Goal: Task Accomplishment & Management: Manage account settings

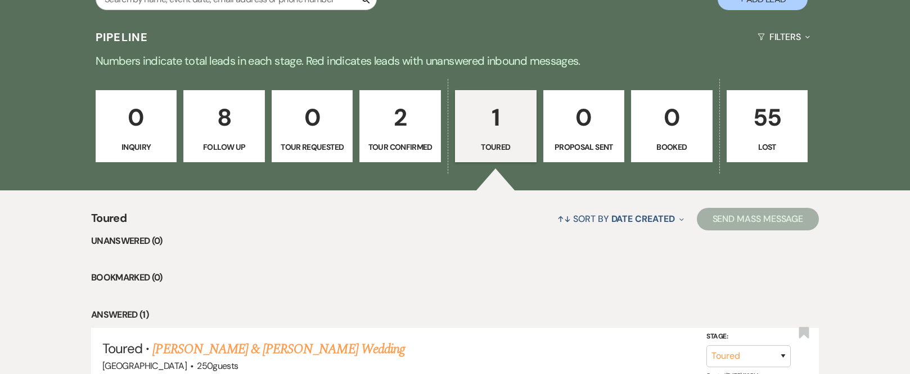
scroll to position [900, 0]
click at [401, 119] on p "2" at bounding box center [400, 117] width 67 height 38
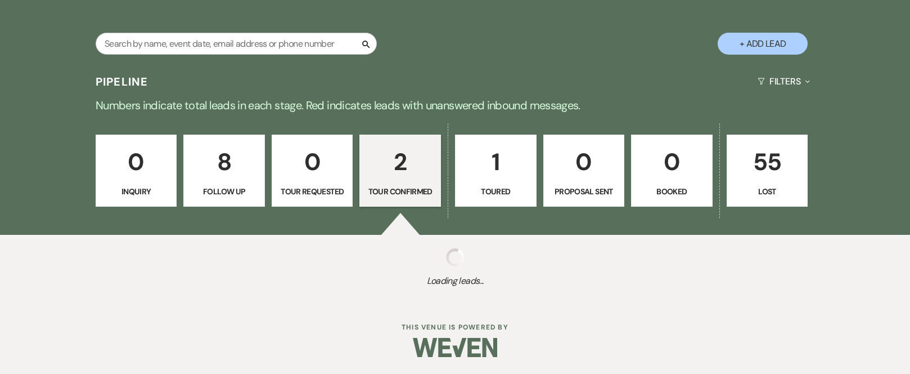
scroll to position [900, 0]
select select "4"
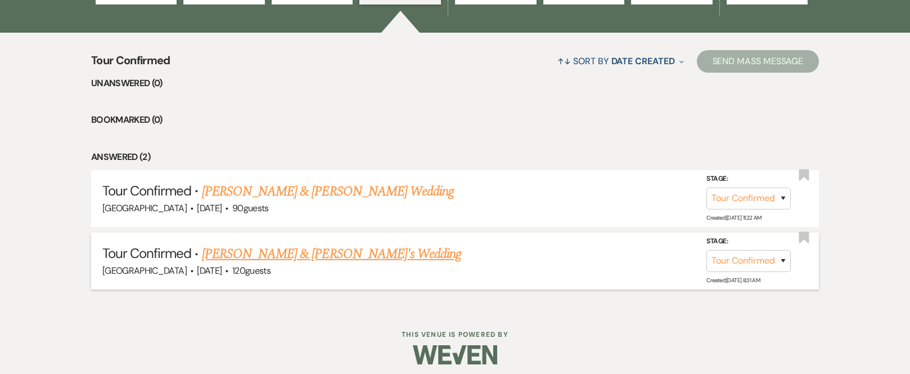
scroll to position [1064, 0]
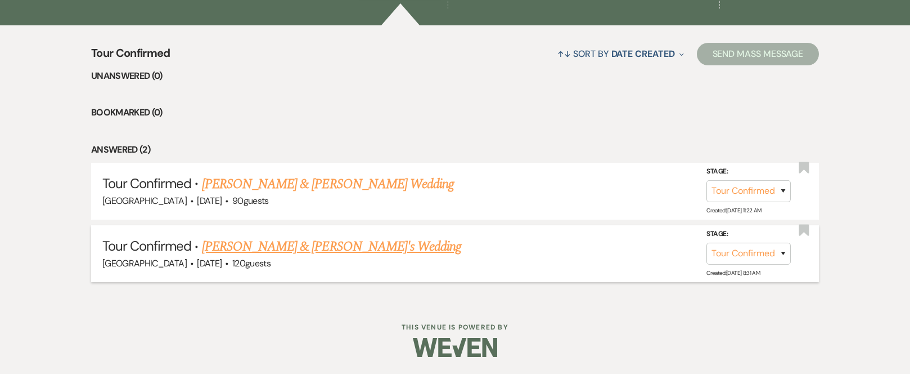
click at [294, 247] on link "Nick & Priscilla's Wedding" at bounding box center [332, 246] width 260 height 20
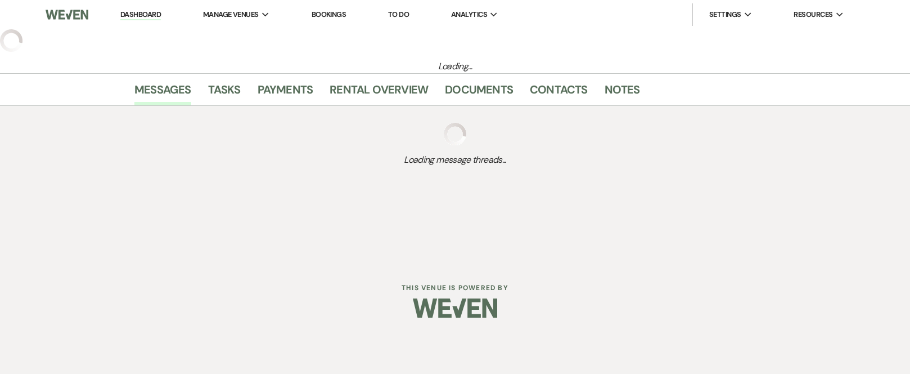
select select "4"
select select "5"
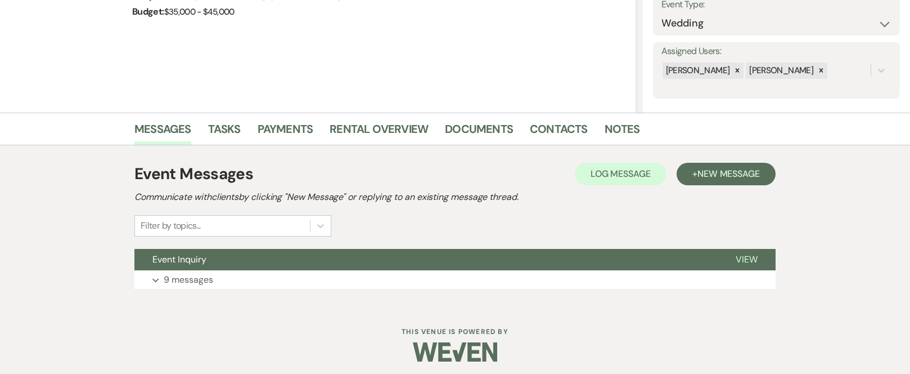
scroll to position [174, 0]
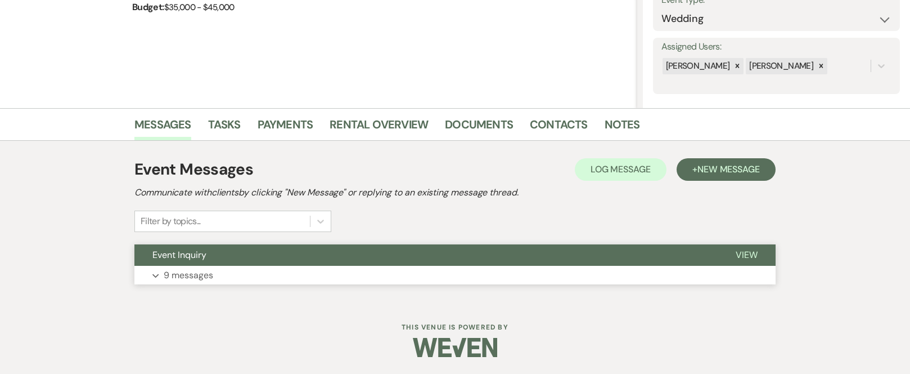
click at [743, 249] on span "View" at bounding box center [747, 255] width 22 height 12
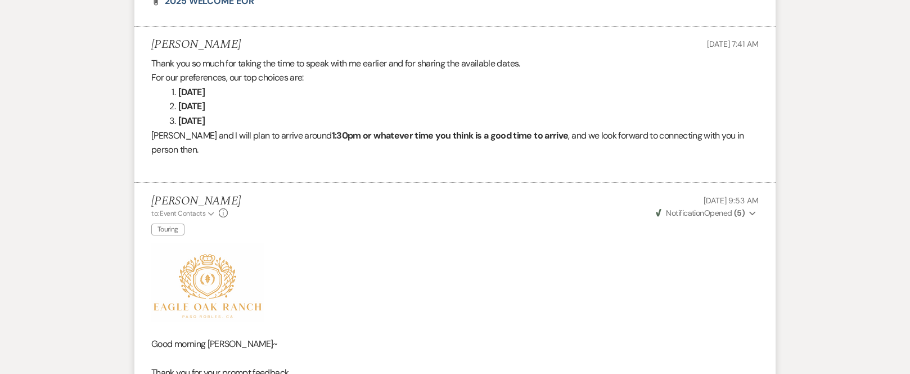
scroll to position [3256, 0]
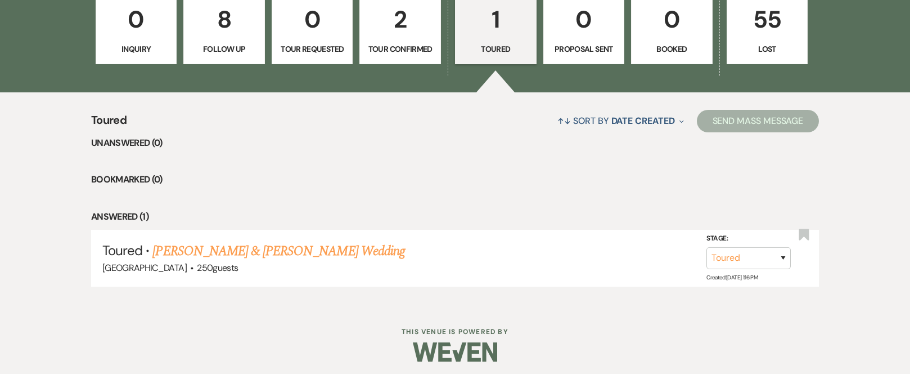
scroll to position [1002, 0]
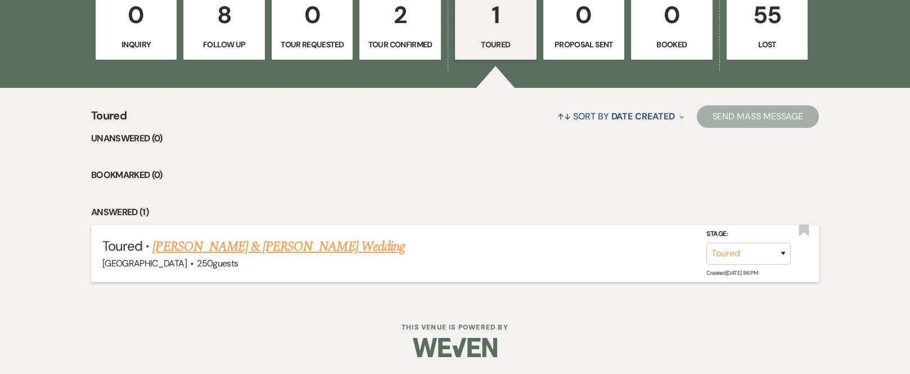
click at [232, 245] on link "[PERSON_NAME] & [PERSON_NAME] Wedding" at bounding box center [278, 246] width 252 height 20
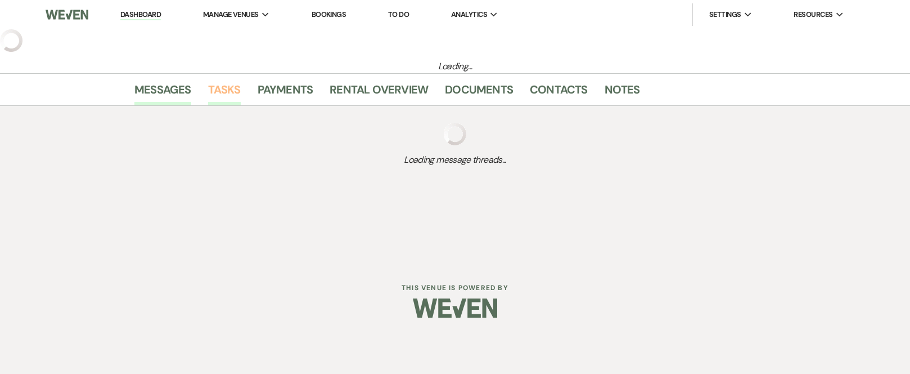
select select "5"
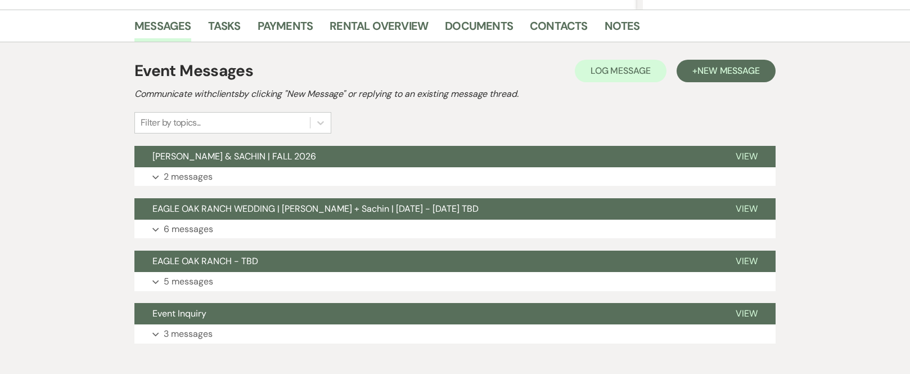
scroll to position [281, 0]
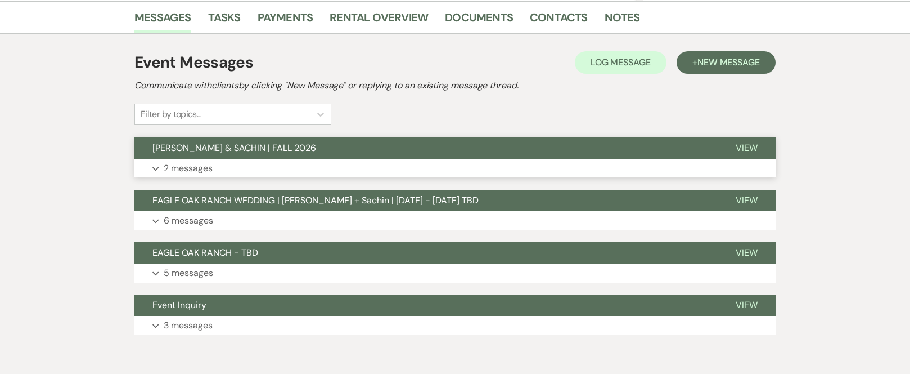
click at [341, 148] on button "[PERSON_NAME] & SACHIN | FALL 2026" at bounding box center [425, 147] width 583 height 21
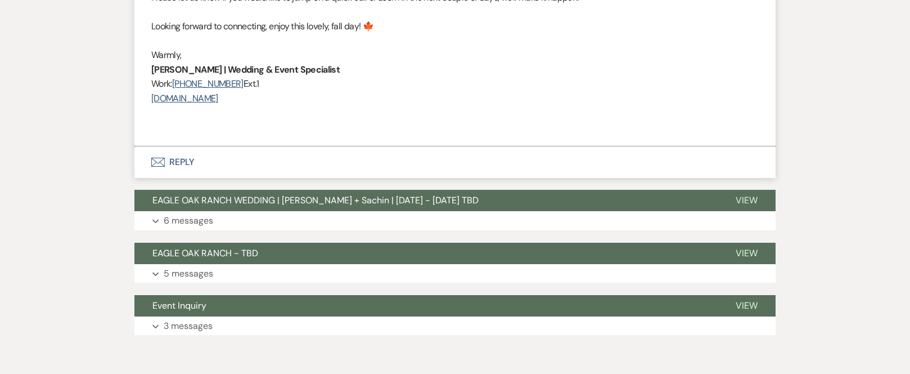
scroll to position [1720, 0]
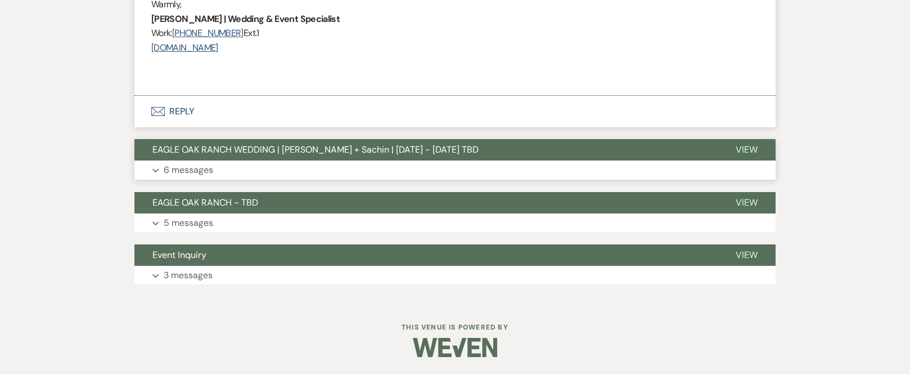
click at [361, 154] on span "EAGLE OAK RANCH WEDDING | [PERSON_NAME] + Sachin | [DATE] - [DATE] TBD" at bounding box center [315, 149] width 326 height 12
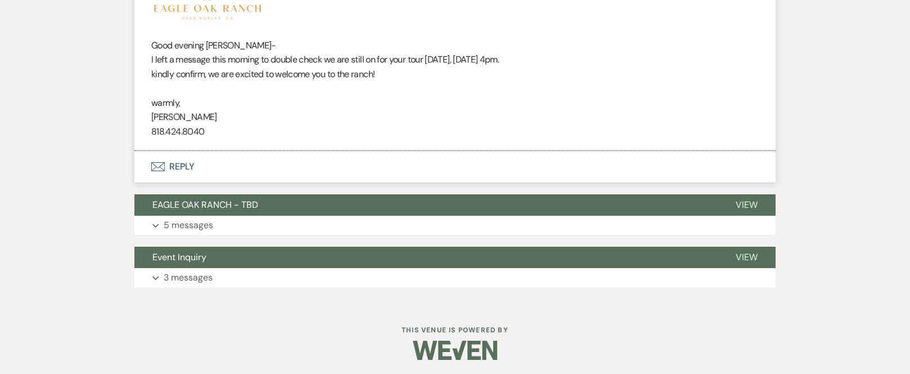
scroll to position [4004, 0]
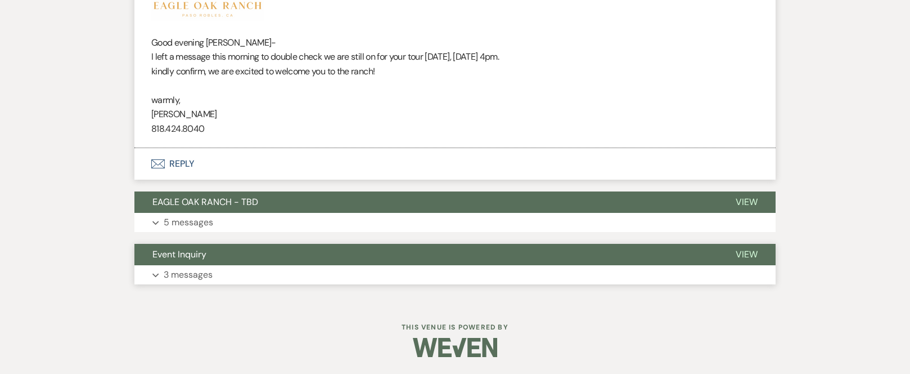
click at [318, 254] on button "Event Inquiry" at bounding box center [425, 254] width 583 height 21
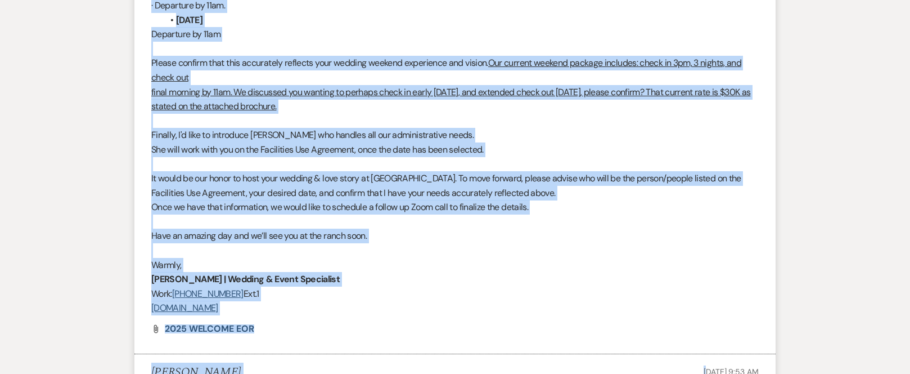
scroll to position [1061, 0]
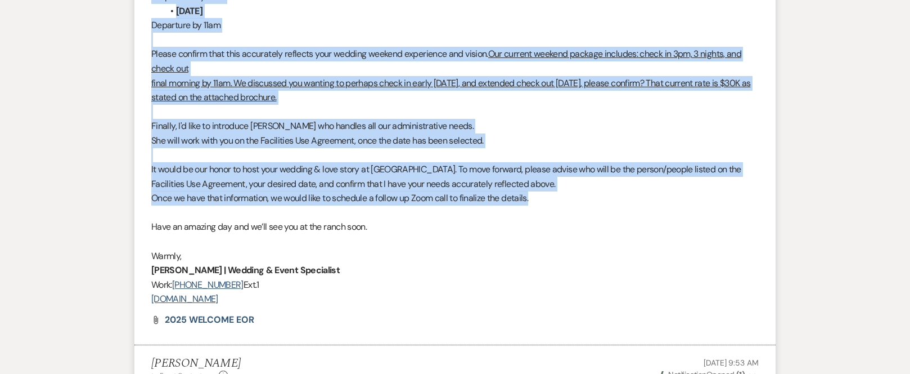
drag, startPoint x: 151, startPoint y: 50, endPoint x: 671, endPoint y: 201, distance: 542.0
copy div "Lorem, ipsum dol sit ametc adip E seddoeiusm tem incidid: 7.82.21 2.4.48 - (utl…"
